Goal: Transaction & Acquisition: Download file/media

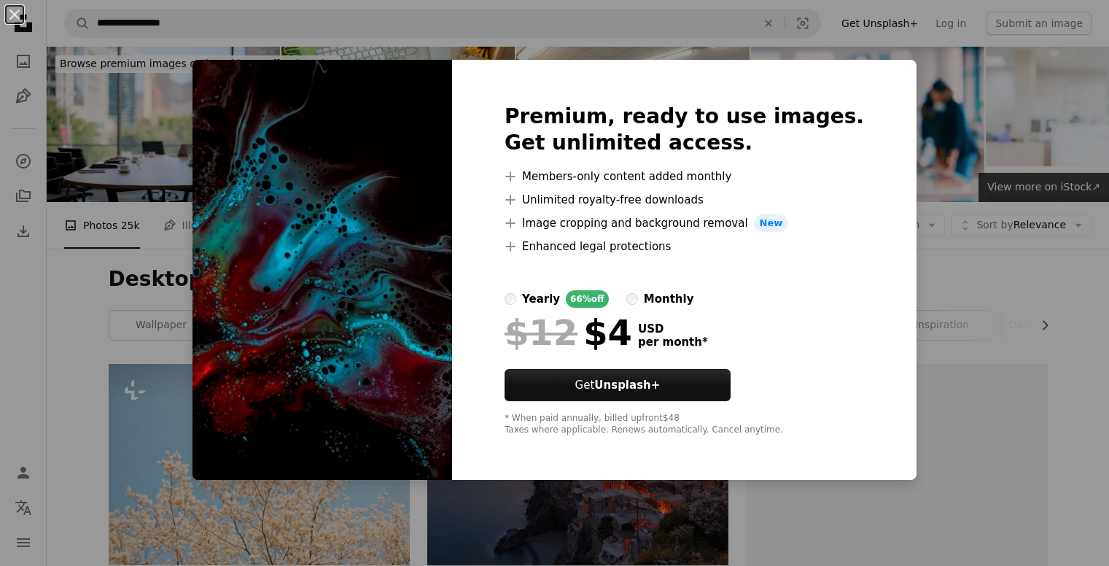
scroll to position [766, 0]
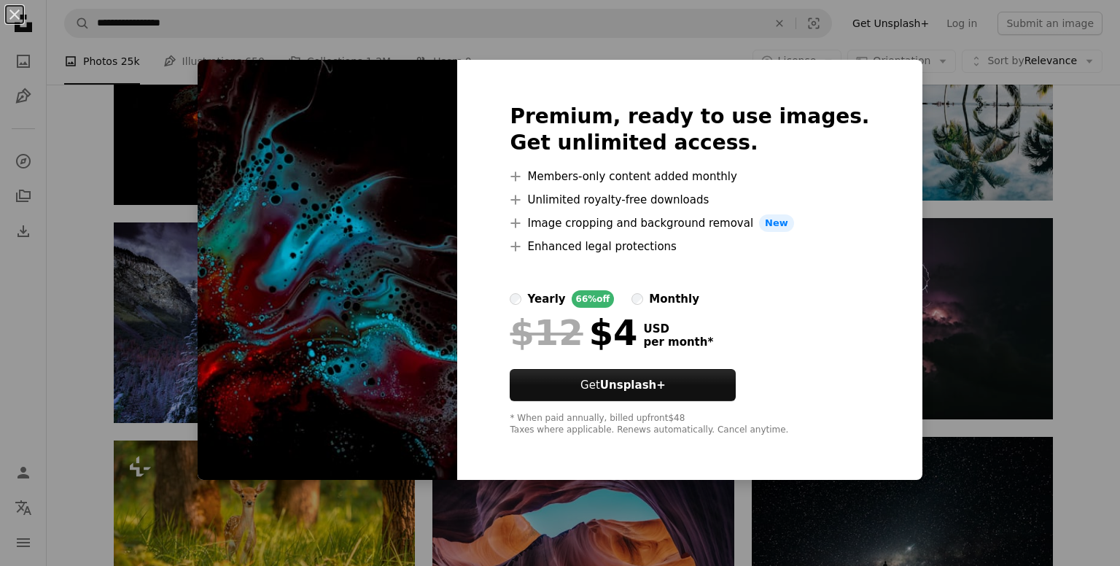
click at [651, 23] on div "An X shape Premium, ready to use images. Get unlimited access. A plus sign Memb…" at bounding box center [560, 283] width 1120 height 566
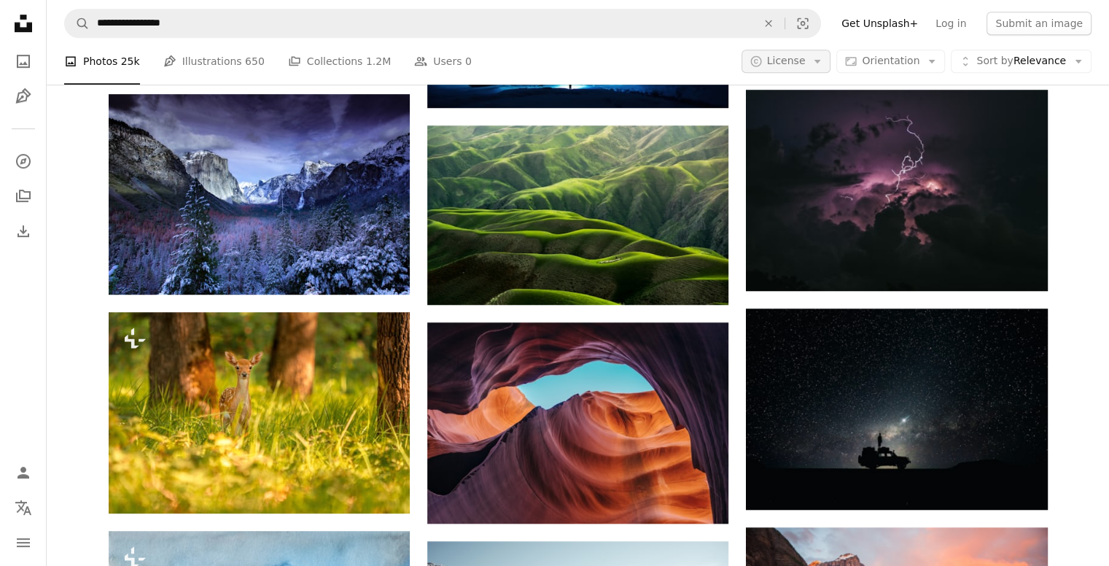
scroll to position [894, 0]
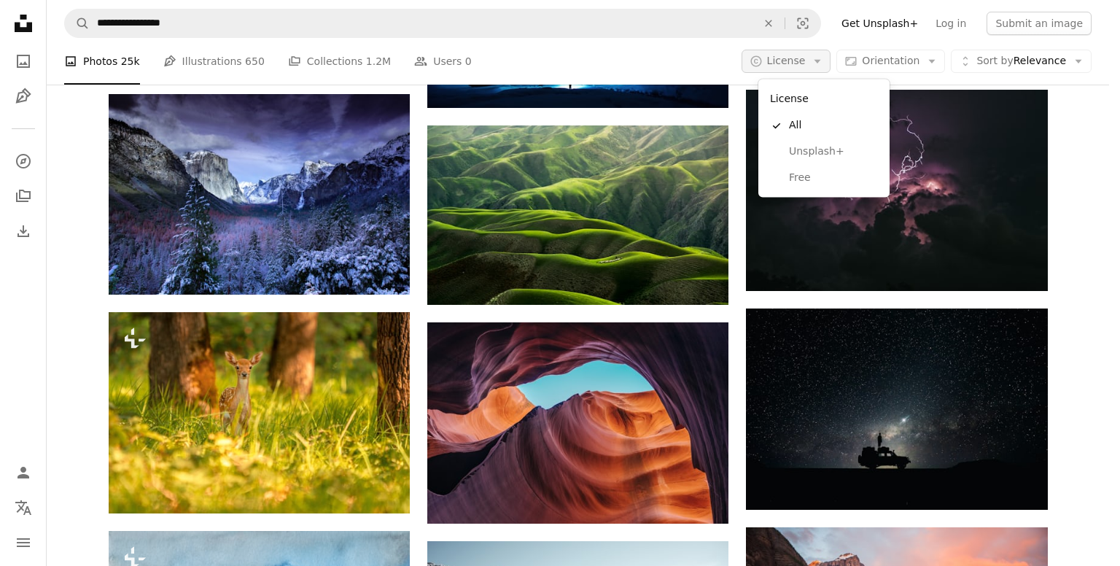
click at [790, 56] on span "License" at bounding box center [786, 61] width 39 height 12
click at [812, 183] on span "Free" at bounding box center [833, 178] width 89 height 15
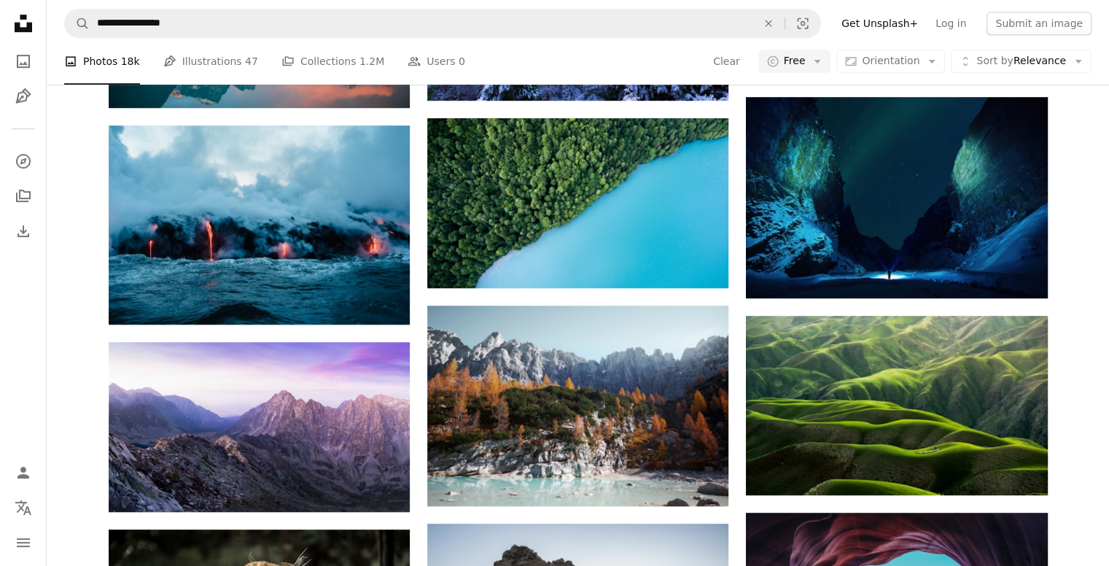
scroll to position [156, 0]
click at [733, 252] on div "A heart A plus sign [PERSON_NAME] Arrow pointing down A heart A plus sign Jonat…" at bounding box center [578, 319] width 939 height 1698
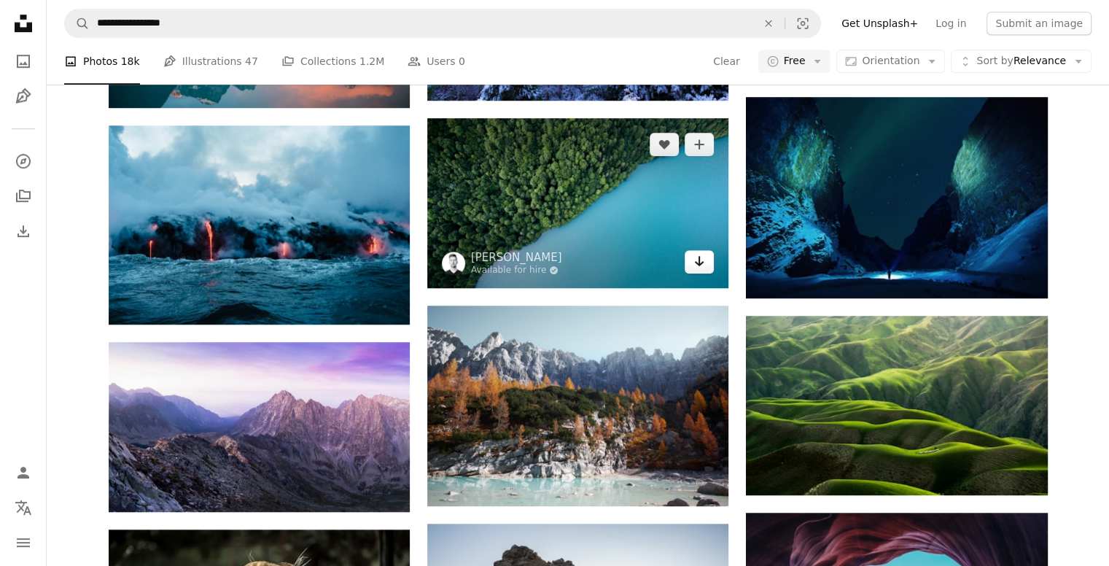
click at [700, 270] on icon "Arrow pointing down" at bounding box center [700, 261] width 12 height 18
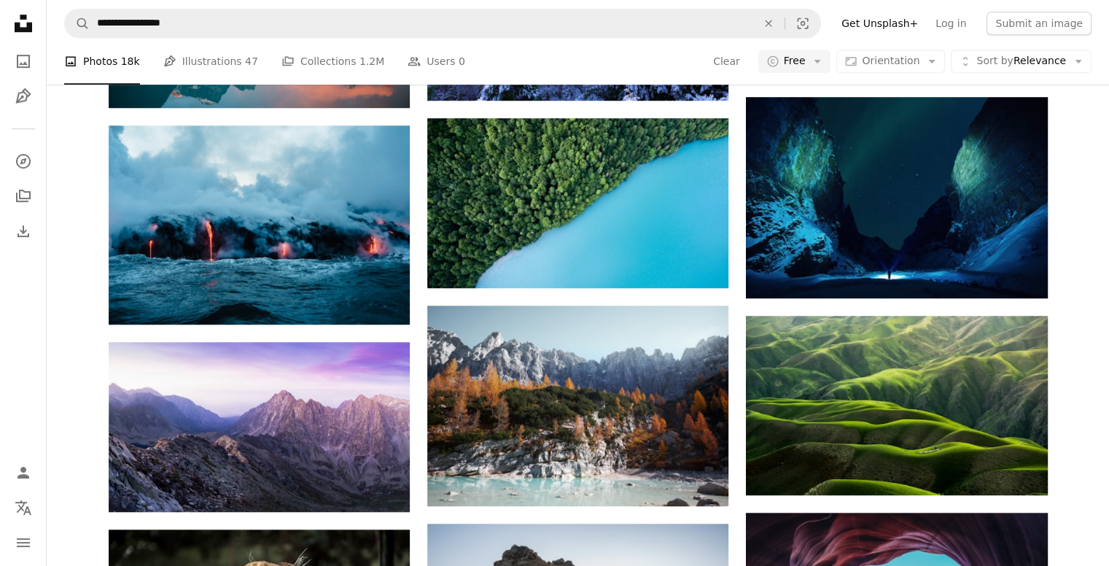
scroll to position [2122, 0]
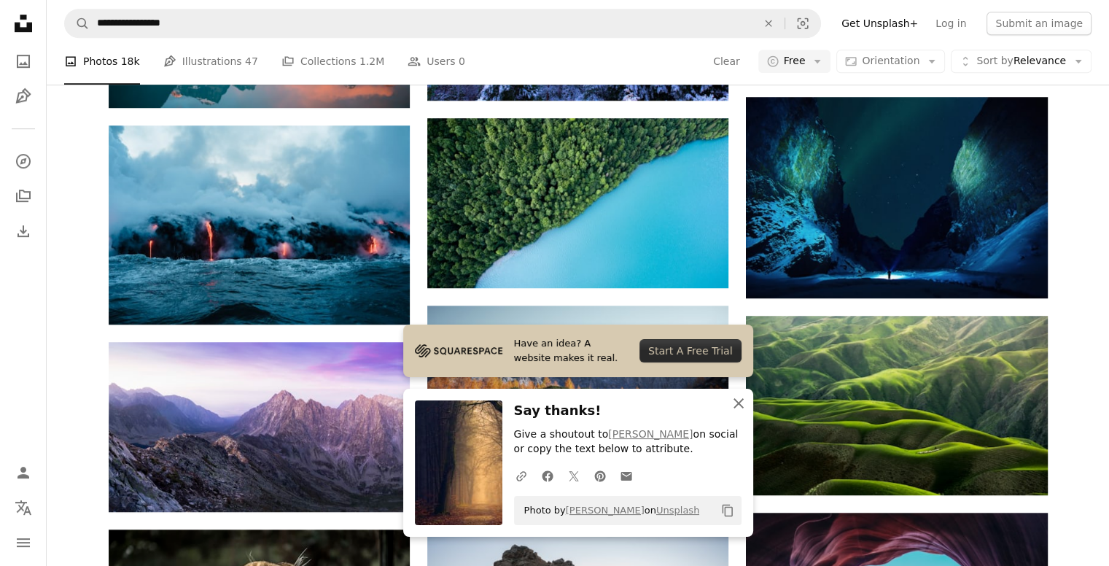
click at [744, 409] on icon "An X shape" at bounding box center [739, 404] width 18 height 18
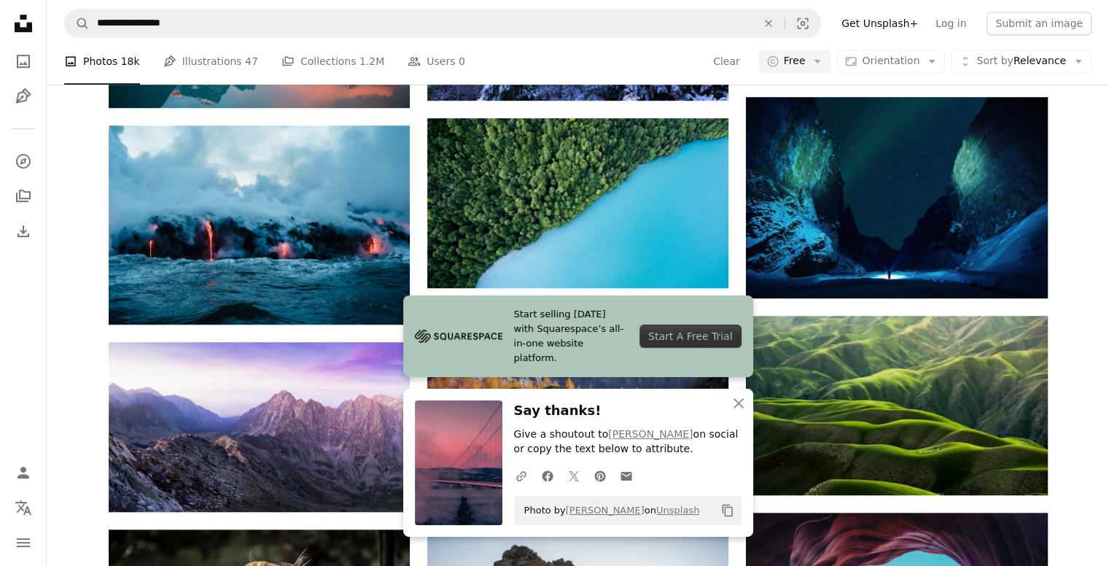
scroll to position [5817, 0]
click at [741, 402] on icon "An X shape" at bounding box center [739, 404] width 18 height 18
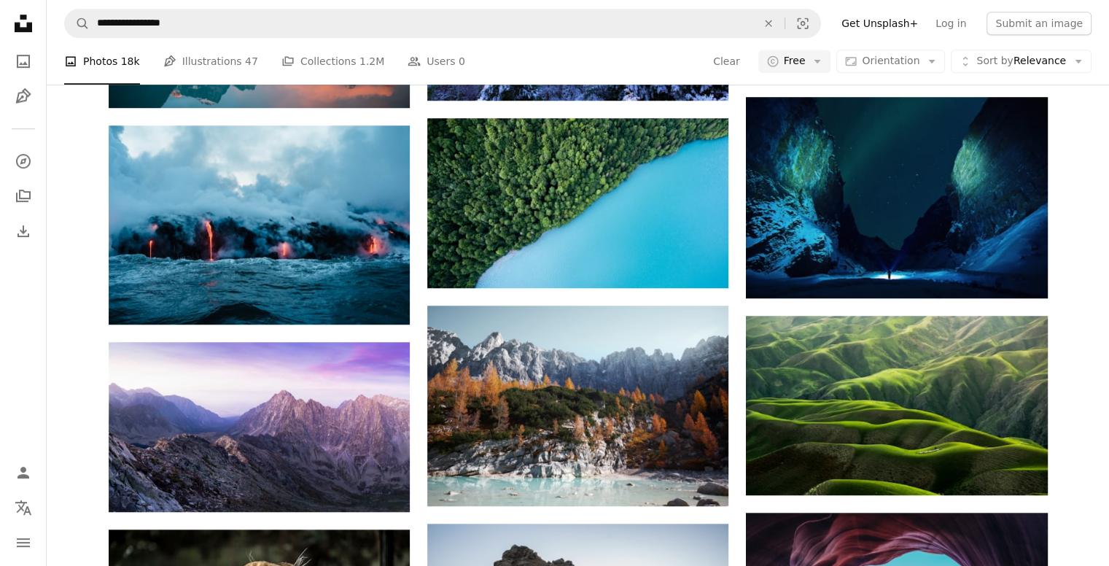
scroll to position [6529, 0]
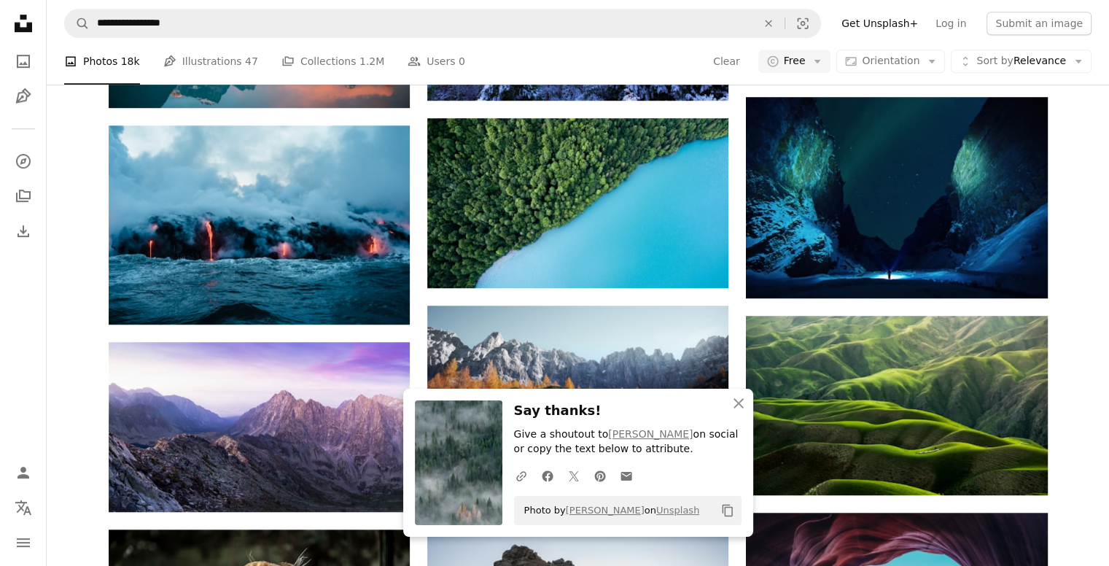
scroll to position [12965, 0]
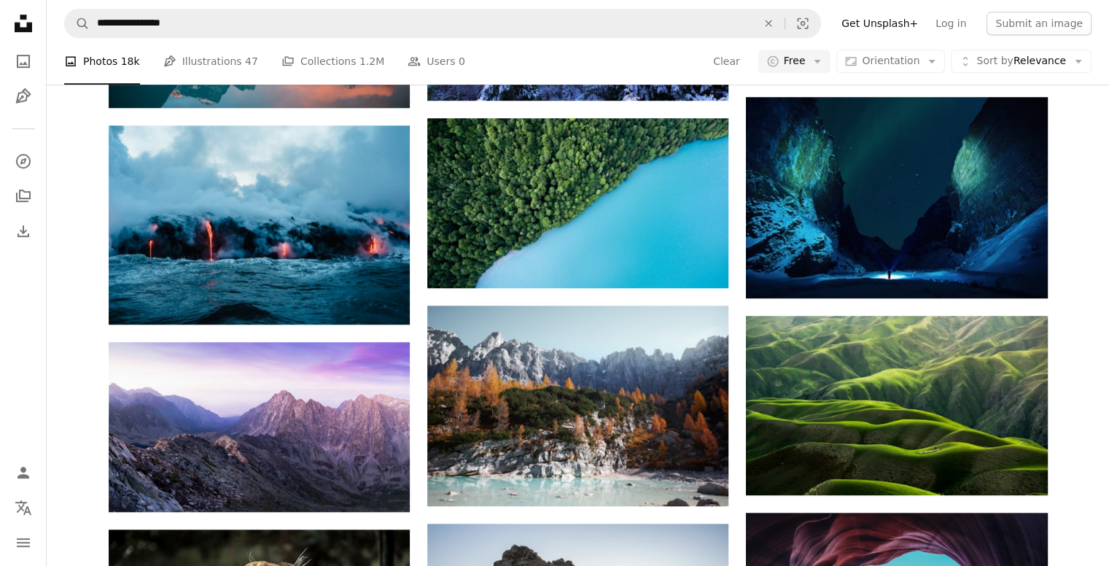
scroll to position [13944, 0]
